Goal: Transaction & Acquisition: Purchase product/service

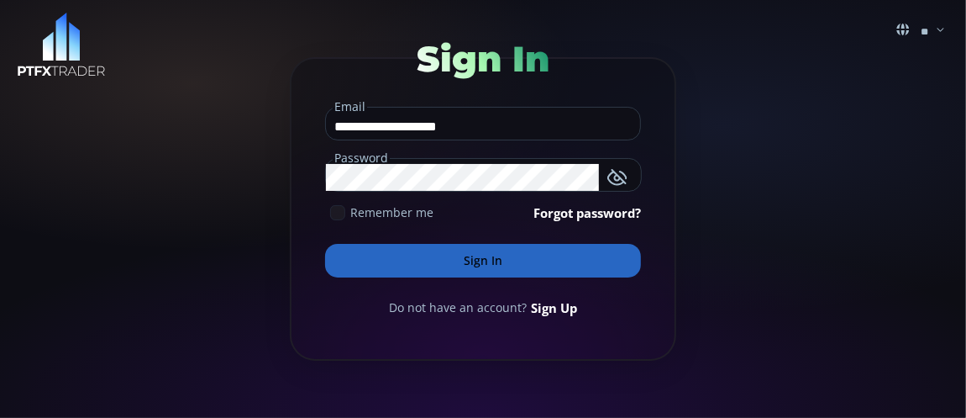
click at [477, 261] on button "Sign In" at bounding box center [483, 261] width 316 height 34
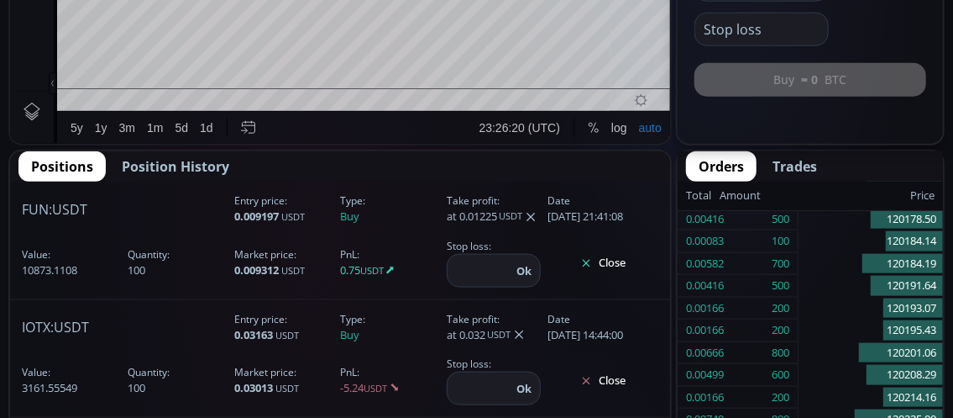
scroll to position [924, 0]
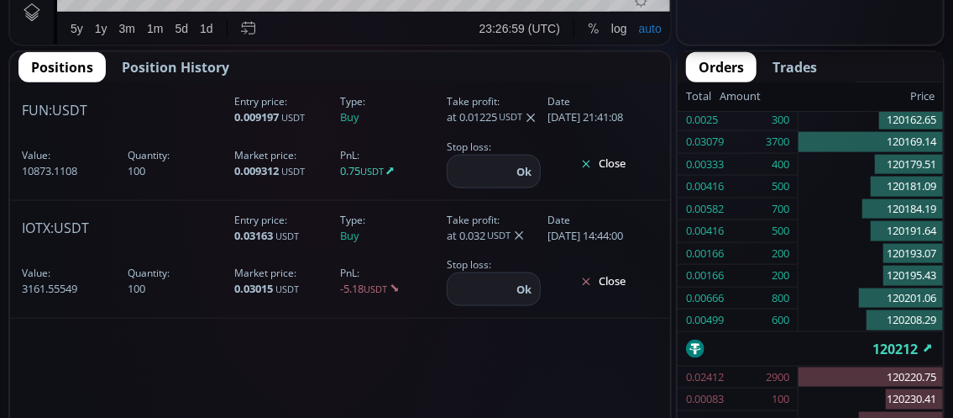
click at [606, 156] on button "Close" at bounding box center [603, 163] width 111 height 27
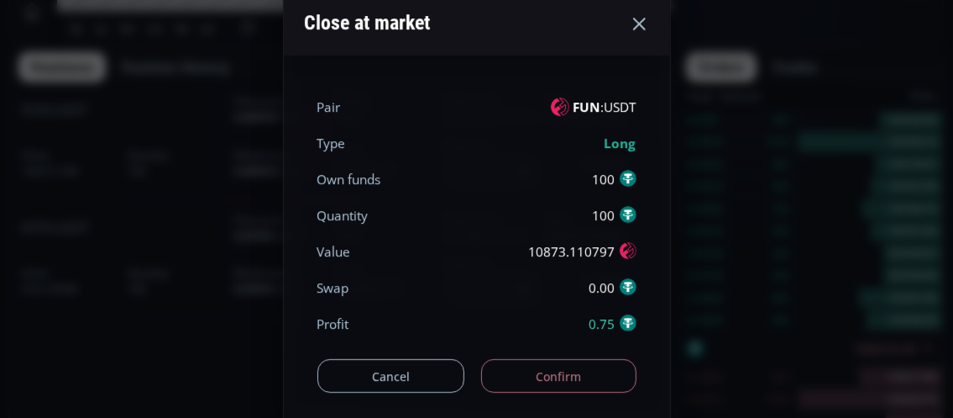
click at [536, 379] on button "Confirm" at bounding box center [558, 376] width 155 height 34
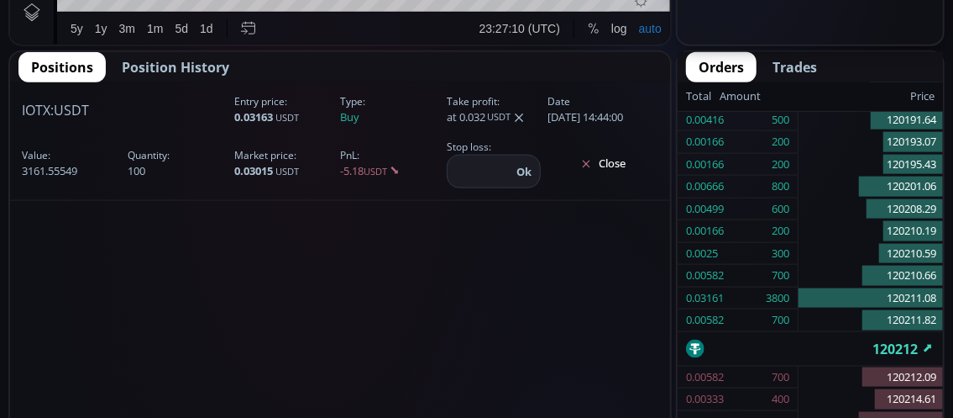
click at [164, 63] on span "Position History" at bounding box center [176, 67] width 108 height 20
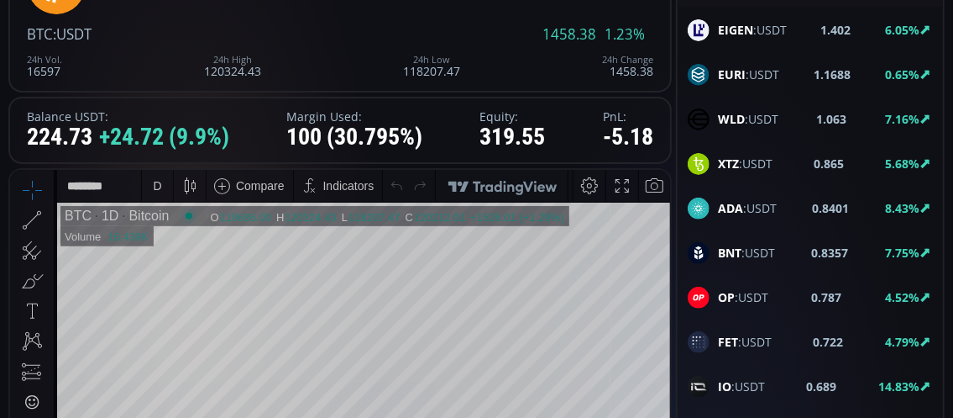
scroll to position [1176, 0]
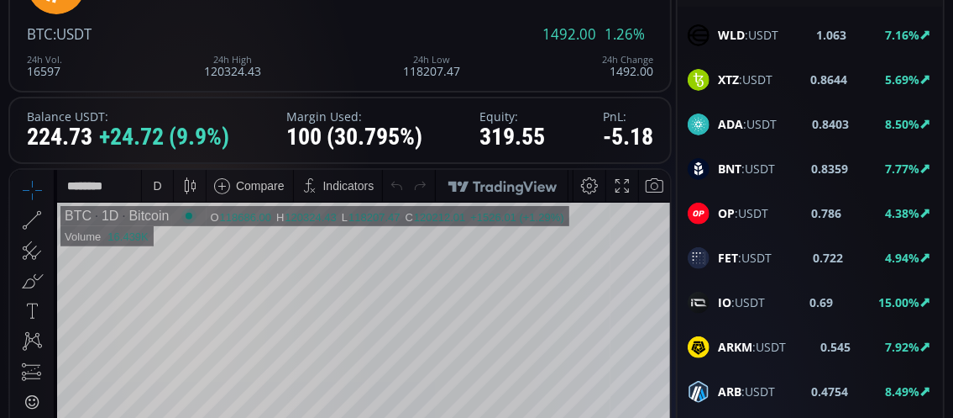
click at [721, 250] on b "FET" at bounding box center [728, 258] width 20 height 16
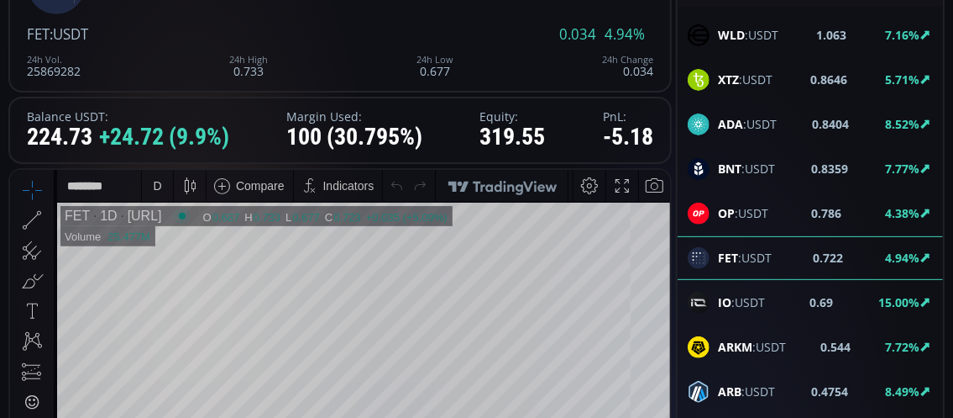
click at [156, 182] on div "D" at bounding box center [157, 184] width 8 height 13
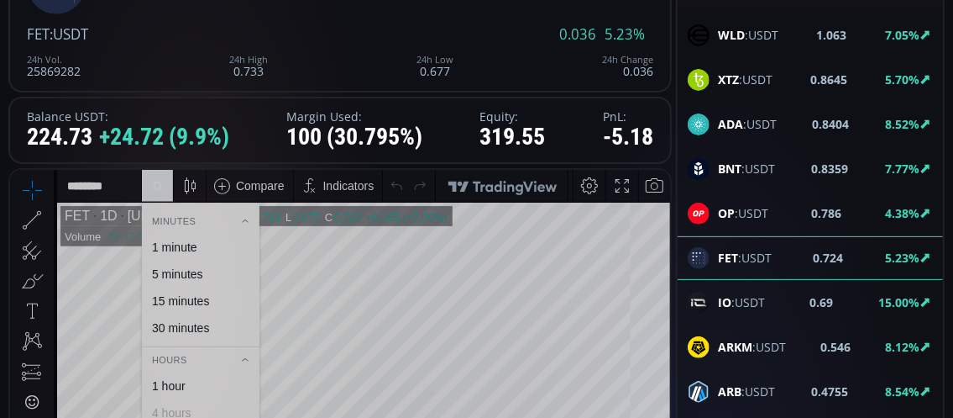
click at [171, 245] on div "1 minute" at bounding box center [174, 245] width 45 height 13
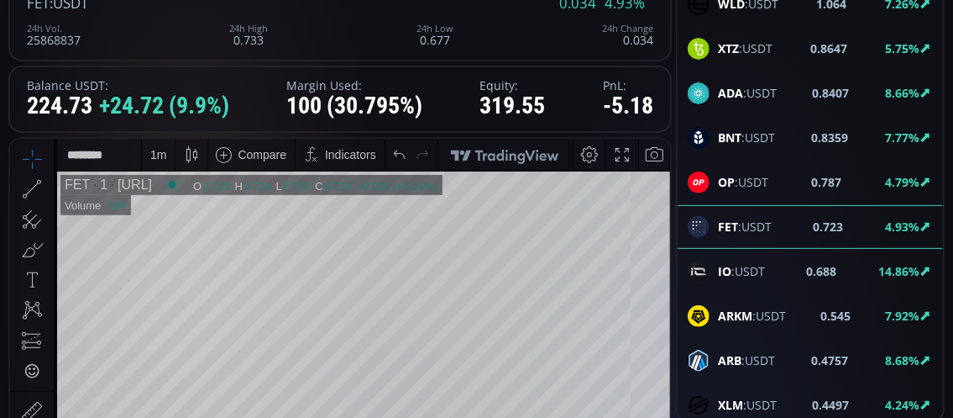
scroll to position [168, 0]
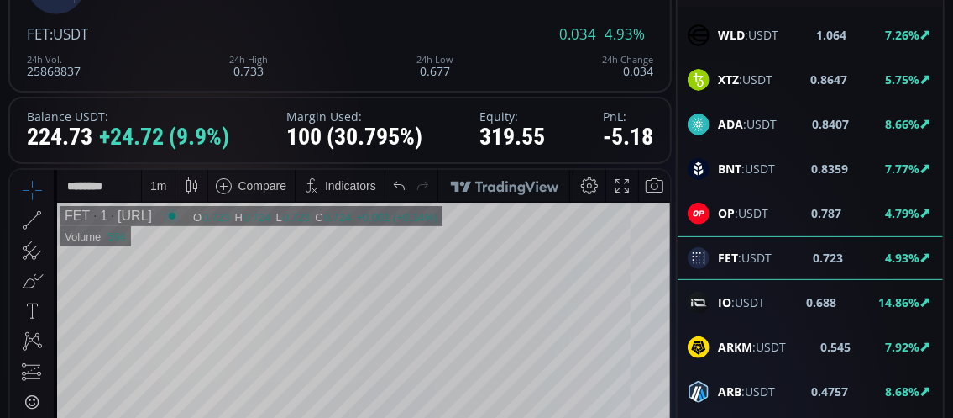
click at [158, 183] on div "1 m" at bounding box center [158, 184] width 16 height 13
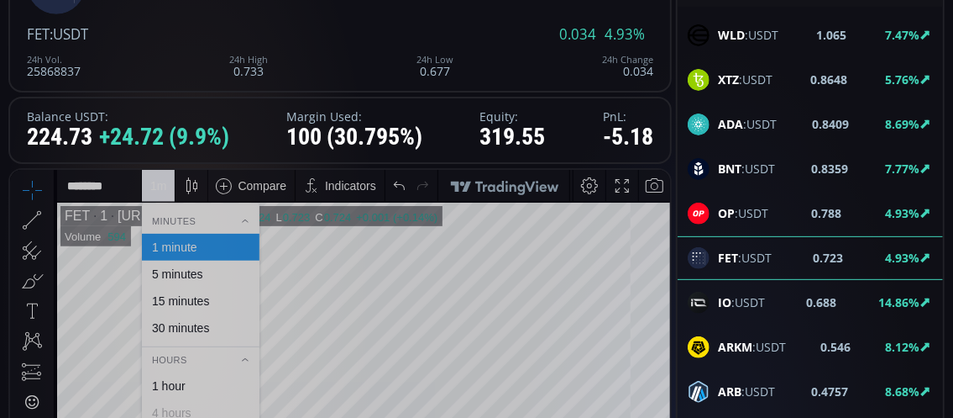
click at [165, 272] on div "5 minutes" at bounding box center [177, 272] width 51 height 13
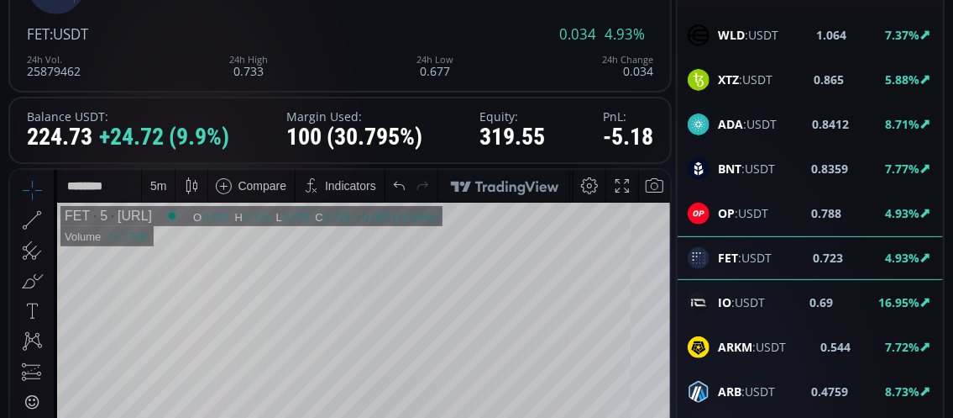
click at [754, 293] on span "IO :USDT" at bounding box center [741, 302] width 47 height 18
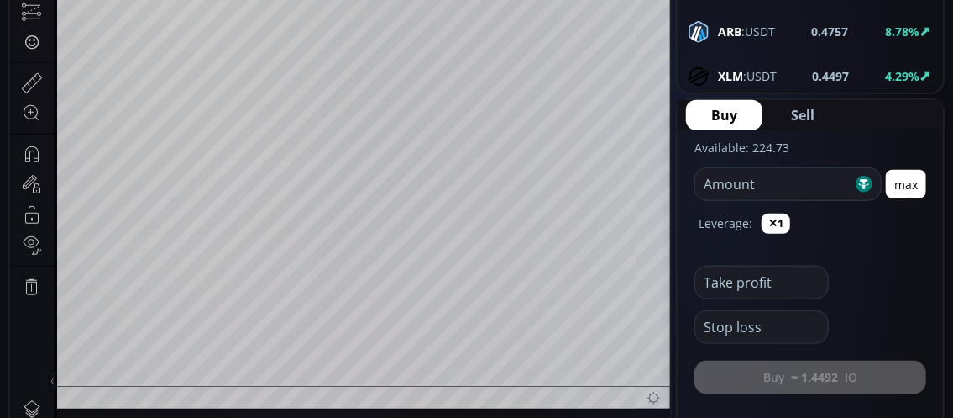
scroll to position [504, 0]
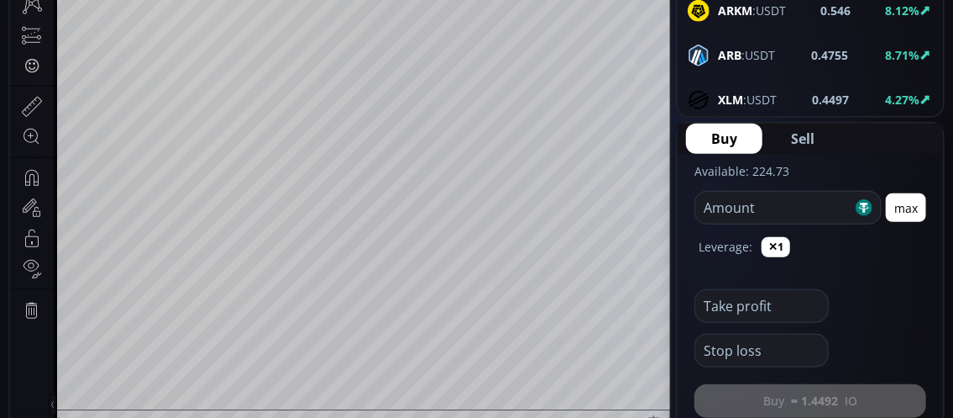
click at [775, 245] on button "✕1" at bounding box center [776, 247] width 29 height 20
click at [722, 250] on label "Leverage:" at bounding box center [726, 247] width 54 height 18
click at [774, 249] on button "✕1" at bounding box center [776, 247] width 29 height 20
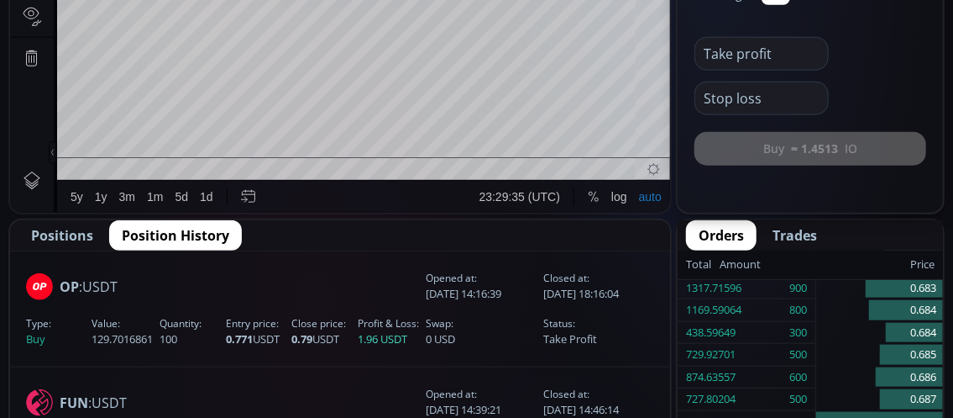
scroll to position [168, 0]
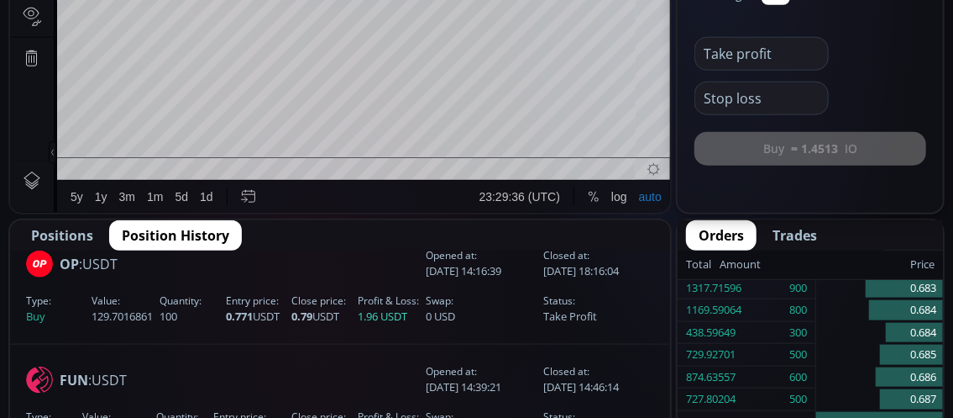
click at [60, 233] on span "Positions" at bounding box center [62, 235] width 62 height 20
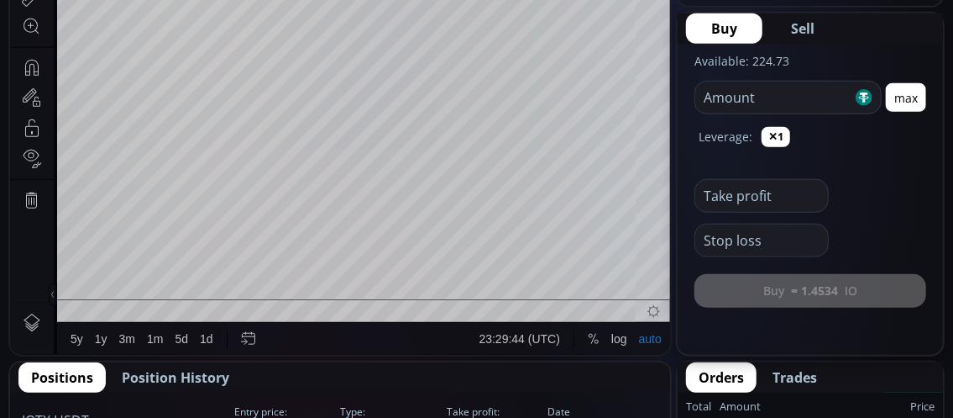
scroll to position [588, 0]
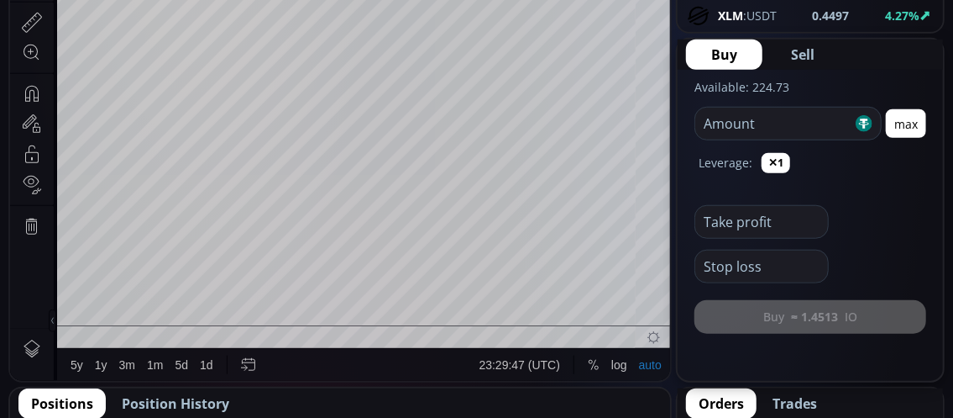
click at [718, 121] on input "number" at bounding box center [774, 124] width 157 height 32
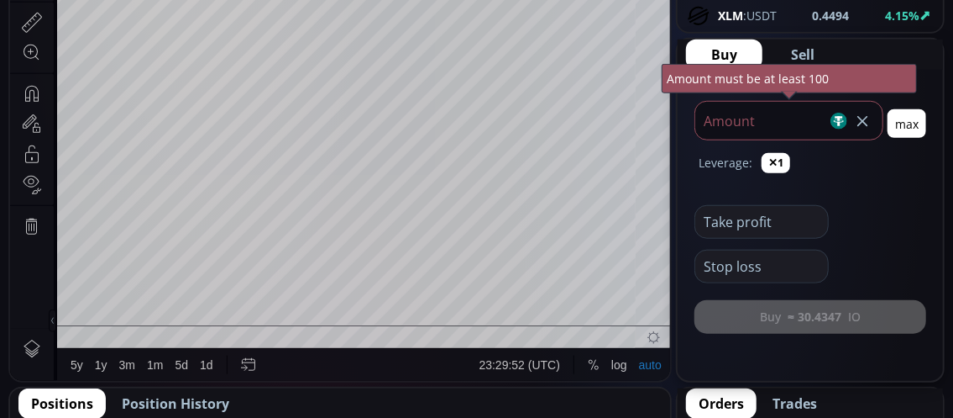
type input "*"
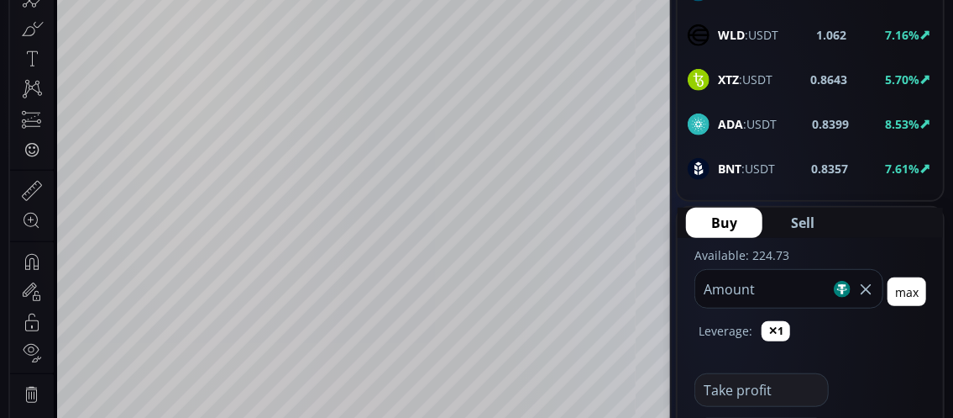
scroll to position [1008, 0]
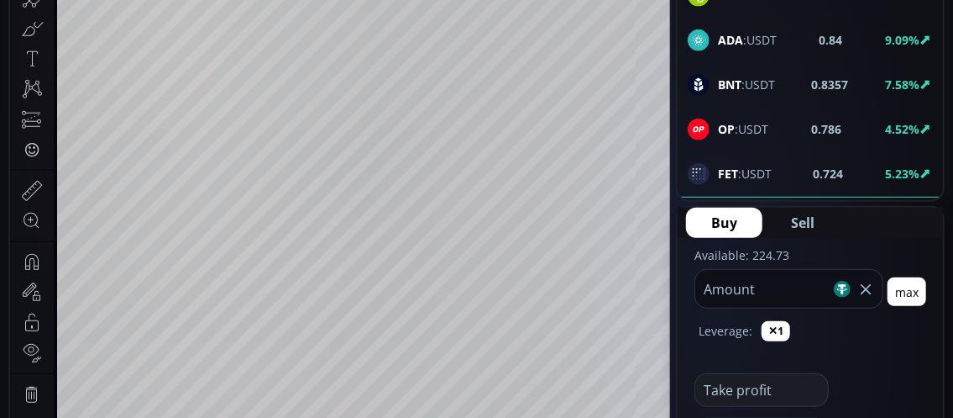
type input "***"
click at [742, 120] on span "OP :USDT" at bounding box center [743, 129] width 50 height 18
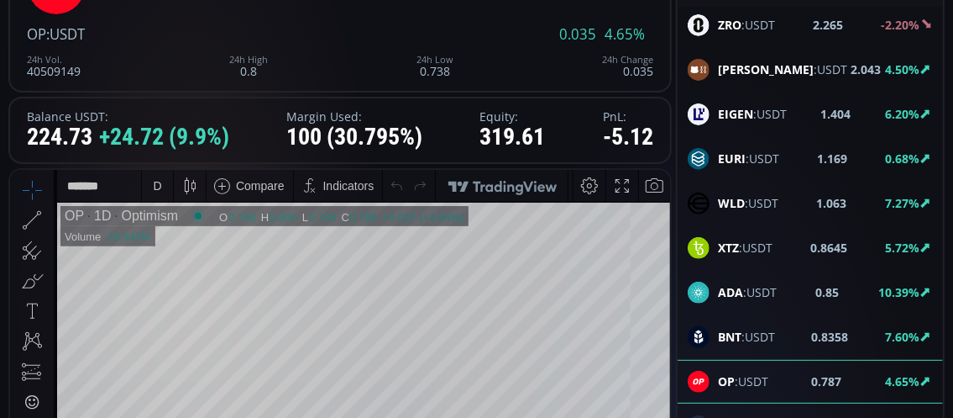
scroll to position [168, 0]
click at [156, 182] on div "D" at bounding box center [157, 184] width 8 height 13
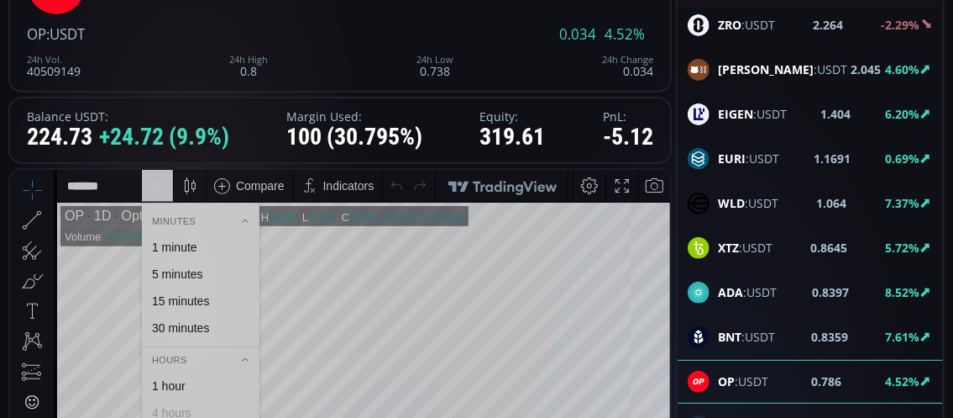
click at [183, 255] on div "1 minute" at bounding box center [201, 246] width 118 height 27
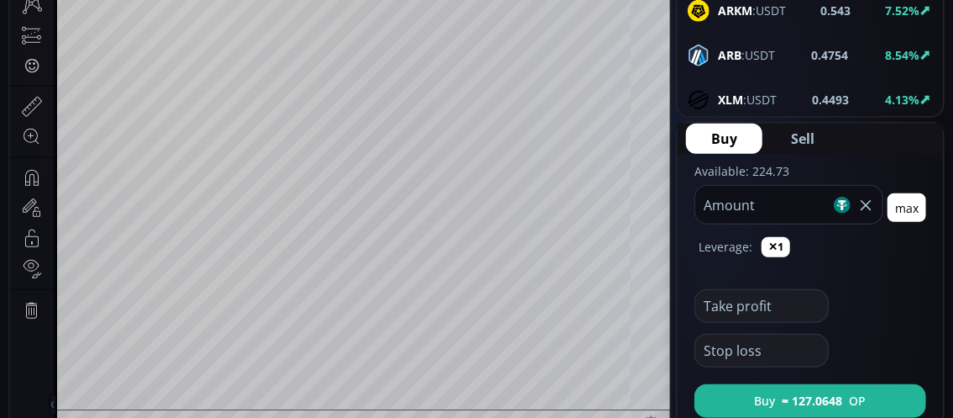
scroll to position [1260, 0]
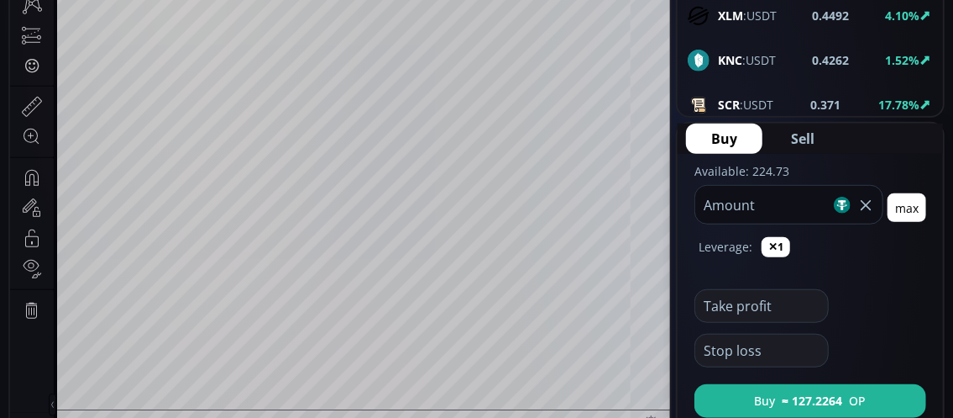
click at [736, 97] on b "SCR" at bounding box center [729, 105] width 22 height 16
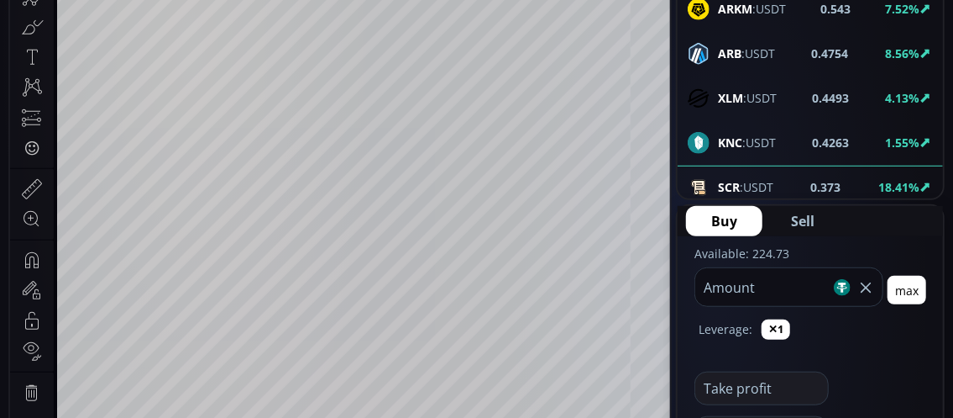
scroll to position [252, 0]
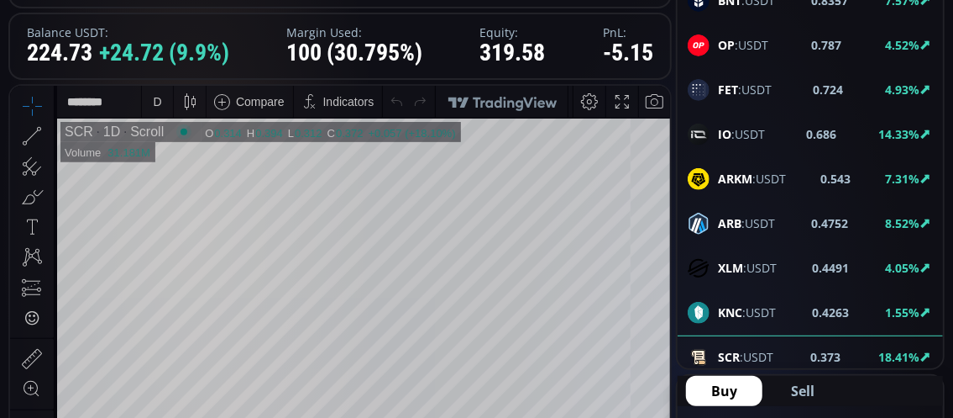
click at [157, 104] on div "D" at bounding box center [157, 100] width 8 height 13
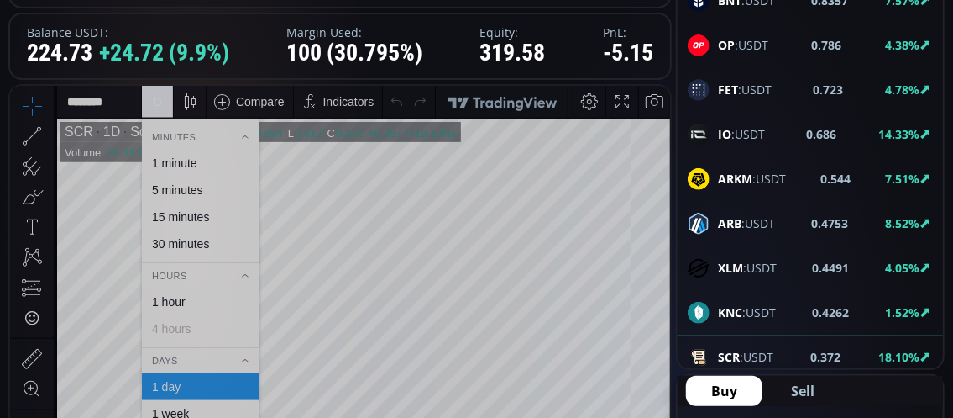
click at [167, 163] on div "1 minute" at bounding box center [174, 161] width 45 height 13
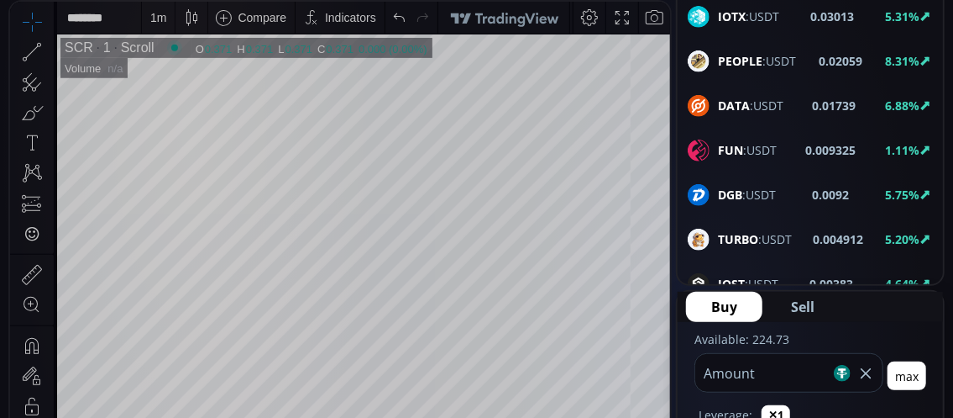
scroll to position [2268, 0]
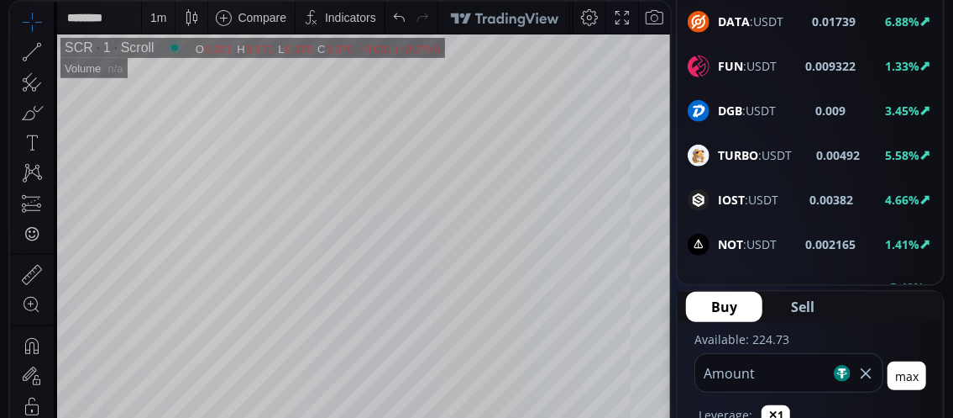
click at [750, 102] on span "DGB :USDT" at bounding box center [747, 111] width 58 height 18
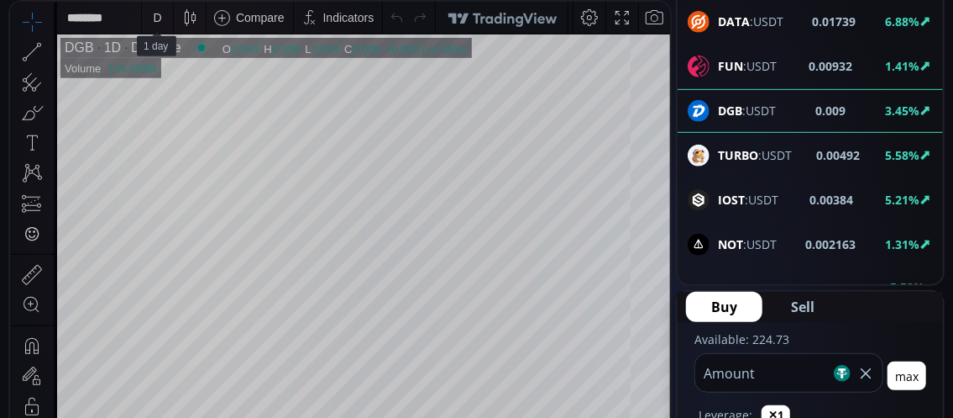
click at [156, 18] on div "D" at bounding box center [157, 17] width 8 height 13
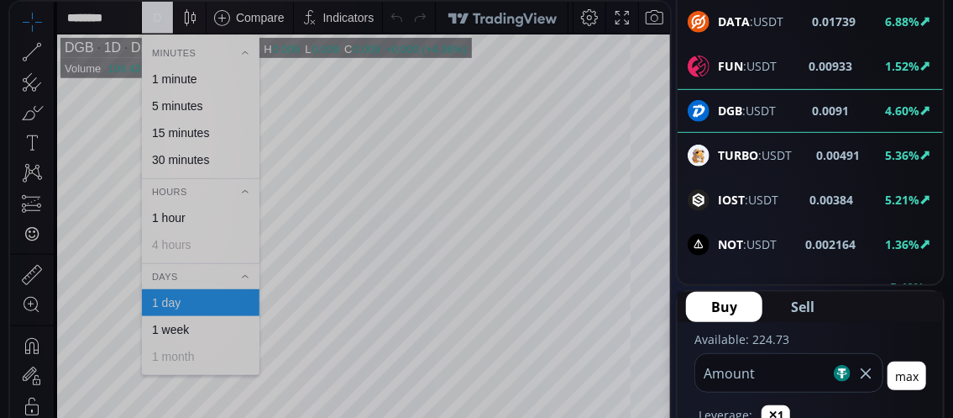
click at [168, 81] on div "1 minute" at bounding box center [174, 78] width 45 height 13
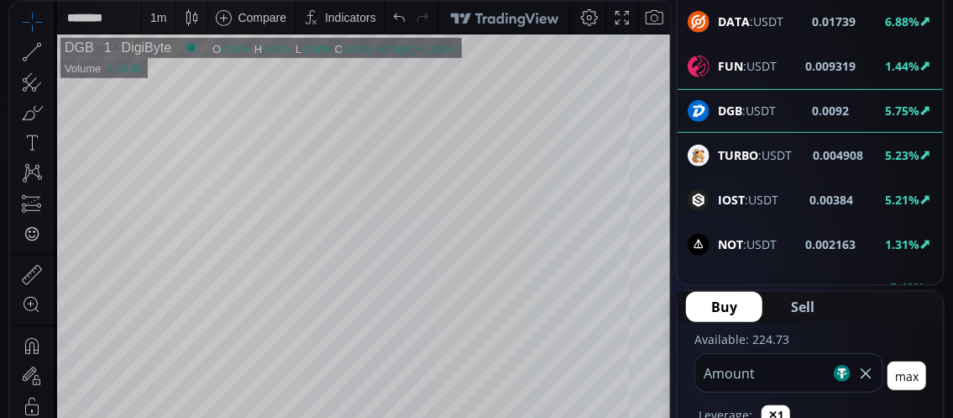
click at [538, 308] on tr "DGB 1 DigiByte O 0.009 H 0.009 L 0.009 C 0.009 0.009 +0.000 (+0.11%) 1 Volume 1…" at bounding box center [364, 305] width 614 height 543
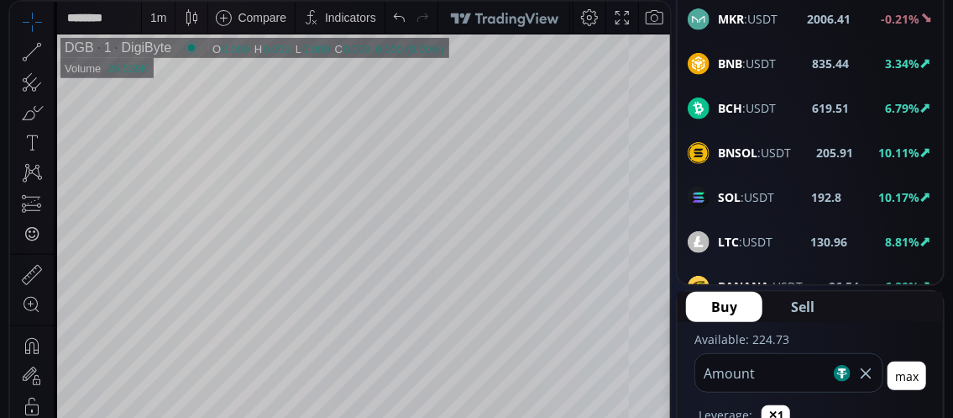
scroll to position [225, 0]
